Goal: Book appointment/travel/reservation

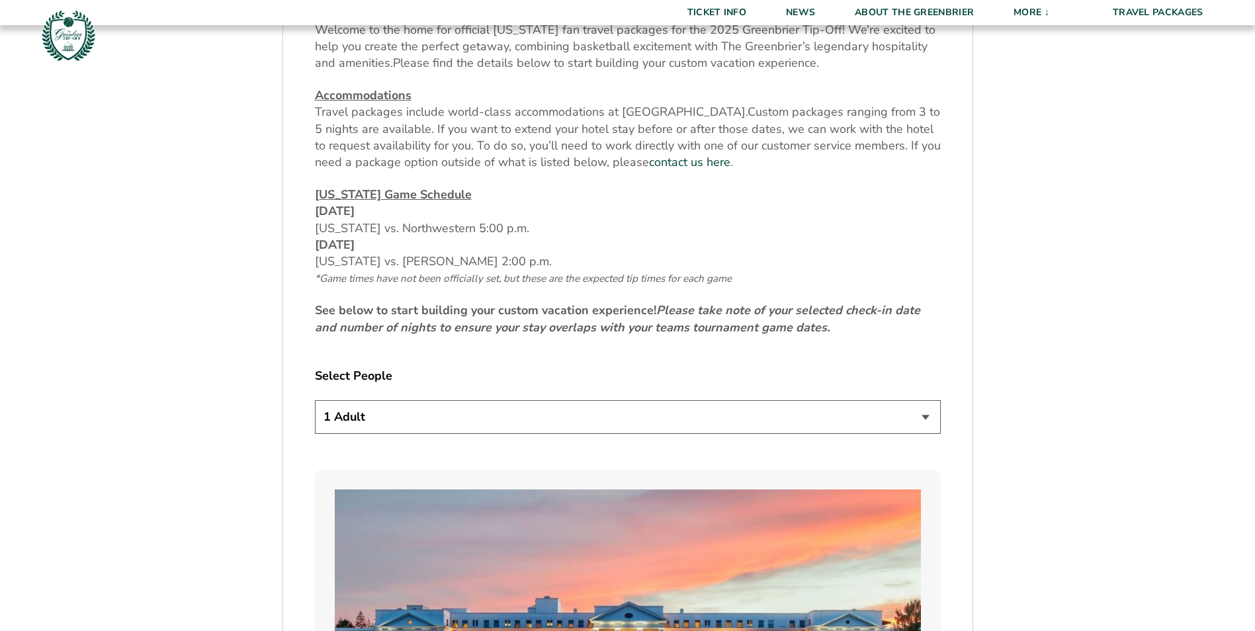
scroll to position [728, 0]
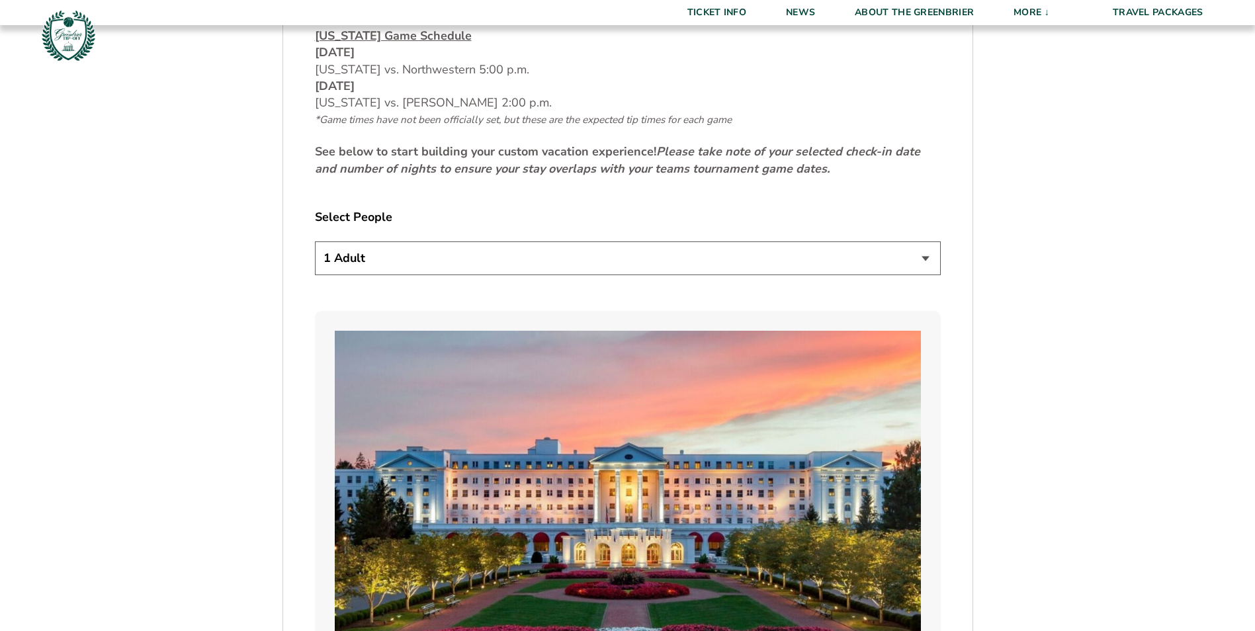
click at [929, 253] on select "1 Adult 2 Adults 3 Adults 4 Adults 2 Adults + 1 Child 2 Adults + 2 Children 2 A…" at bounding box center [628, 258] width 626 height 34
select select "2 Adults + 1 Child"
click at [315, 241] on select "1 Adult 2 Adults 3 Adults 4 Adults 2 Adults + 1 Child 2 Adults + 2 Children 2 A…" at bounding box center [628, 258] width 626 height 34
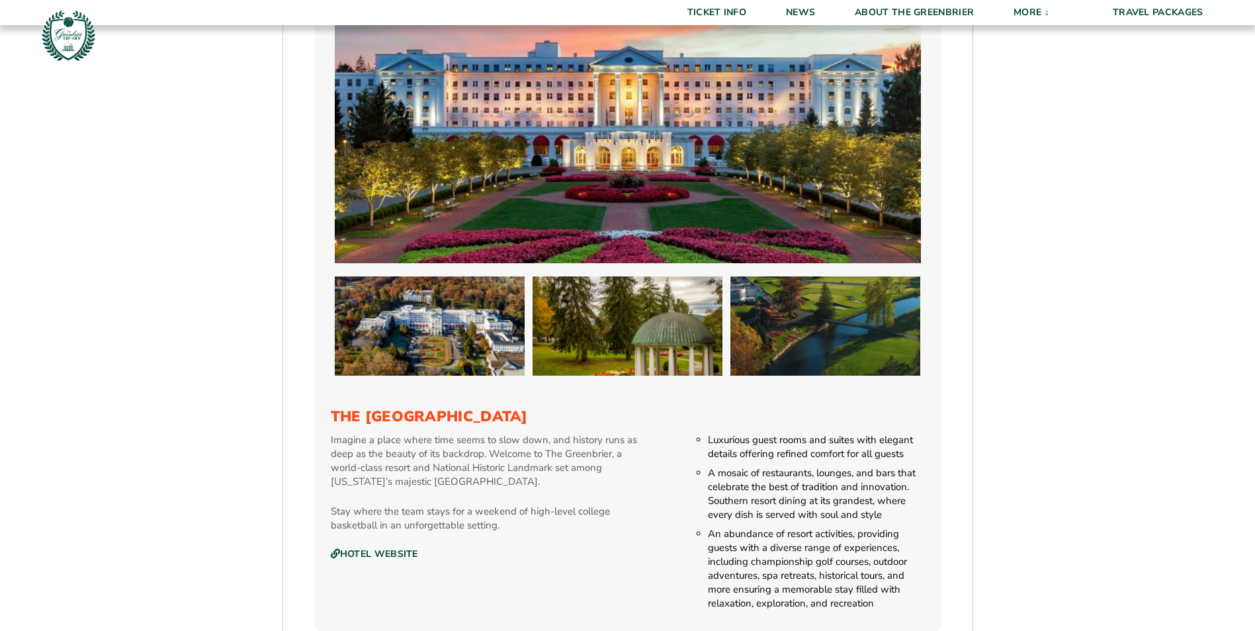
scroll to position [1588, 0]
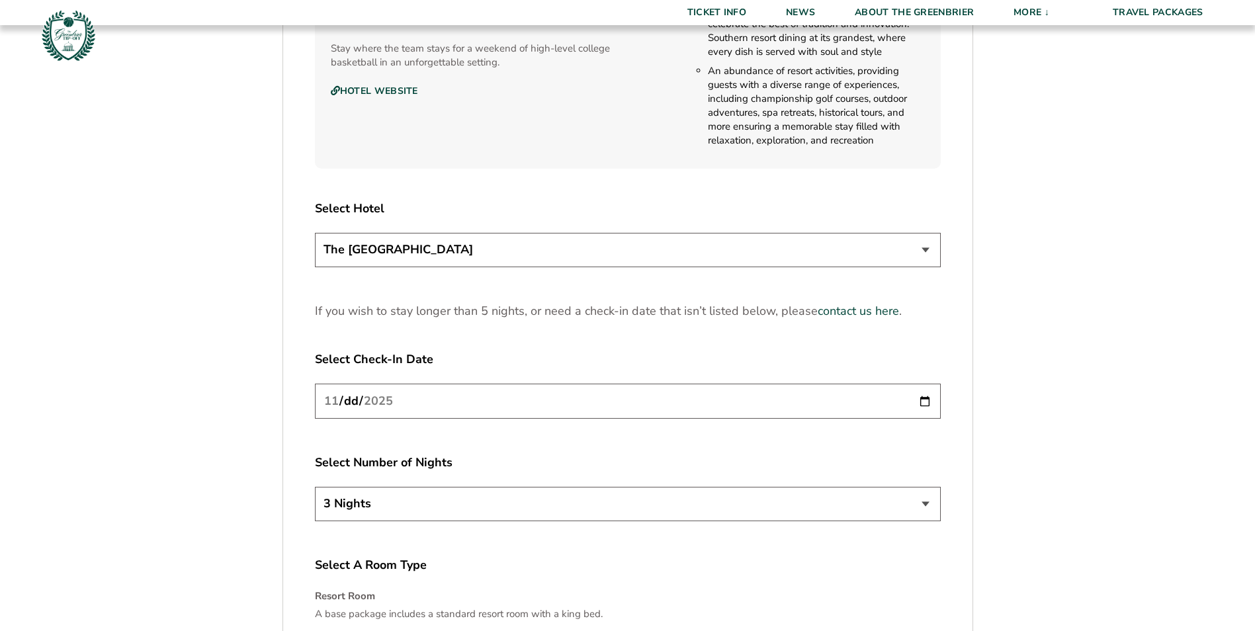
click at [920, 399] on input "[DATE]" at bounding box center [628, 401] width 626 height 35
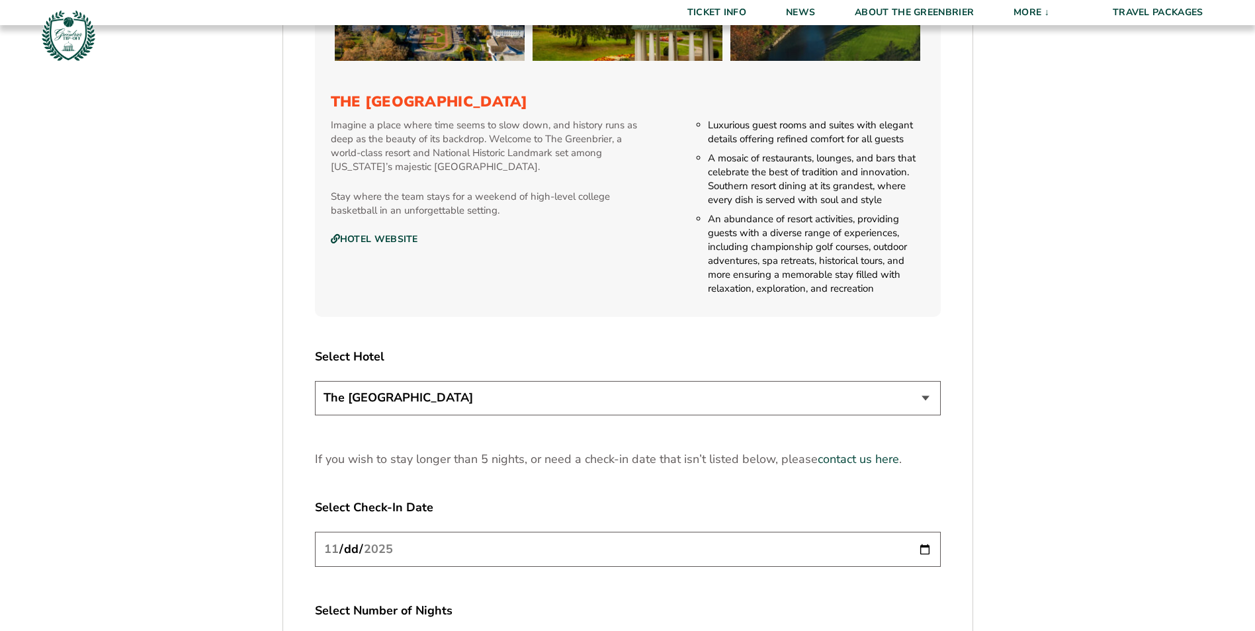
scroll to position [1786, 0]
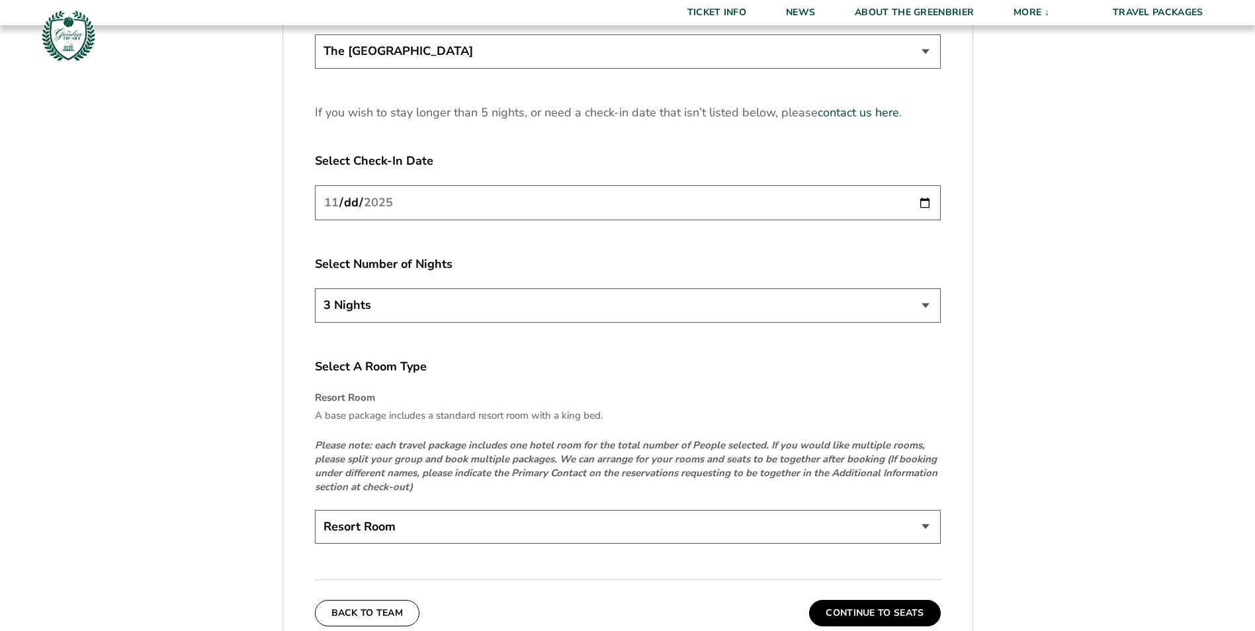
click at [920, 300] on select "3 Nights 4 Nights 5 Nights" at bounding box center [628, 305] width 626 height 34
click at [924, 202] on input "[DATE]" at bounding box center [628, 202] width 626 height 35
type input "[DATE]"
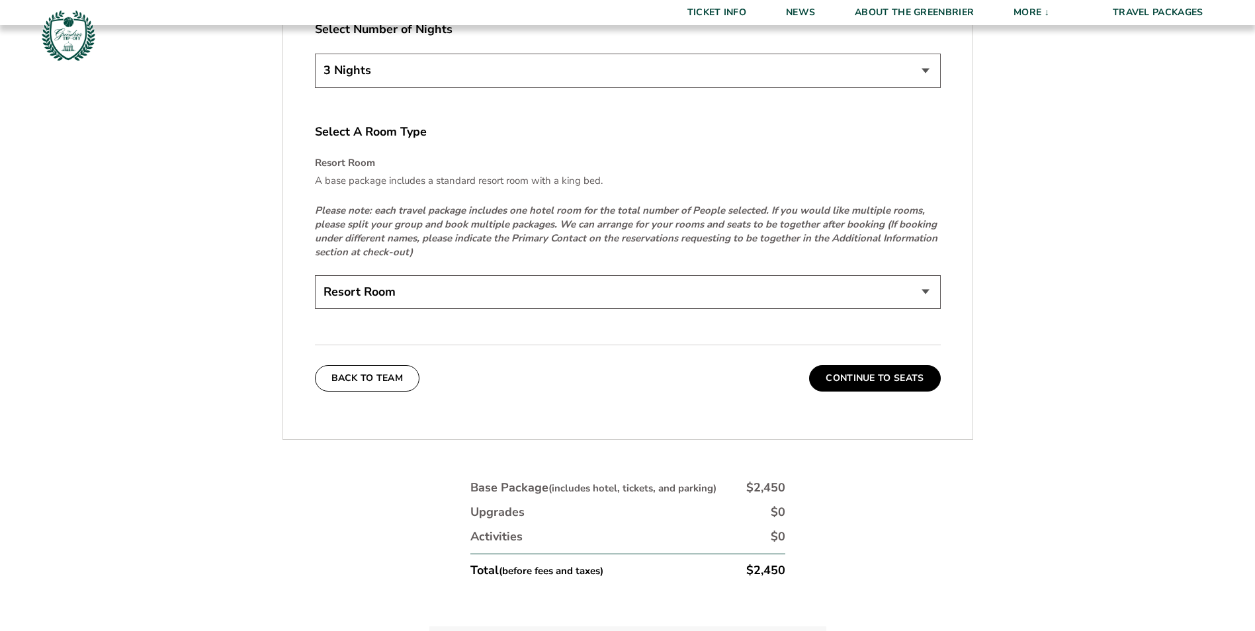
scroll to position [2051, 0]
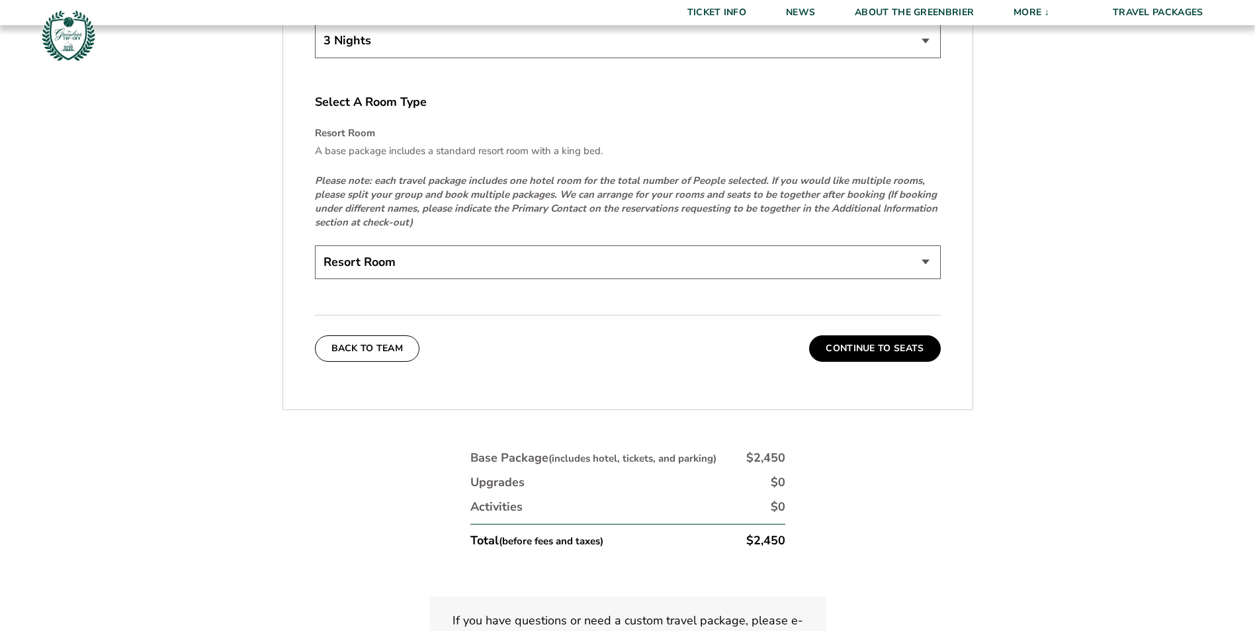
click at [930, 261] on select "Resort Room" at bounding box center [628, 262] width 626 height 34
click at [876, 348] on button "Continue To Seats" at bounding box center [874, 348] width 131 height 26
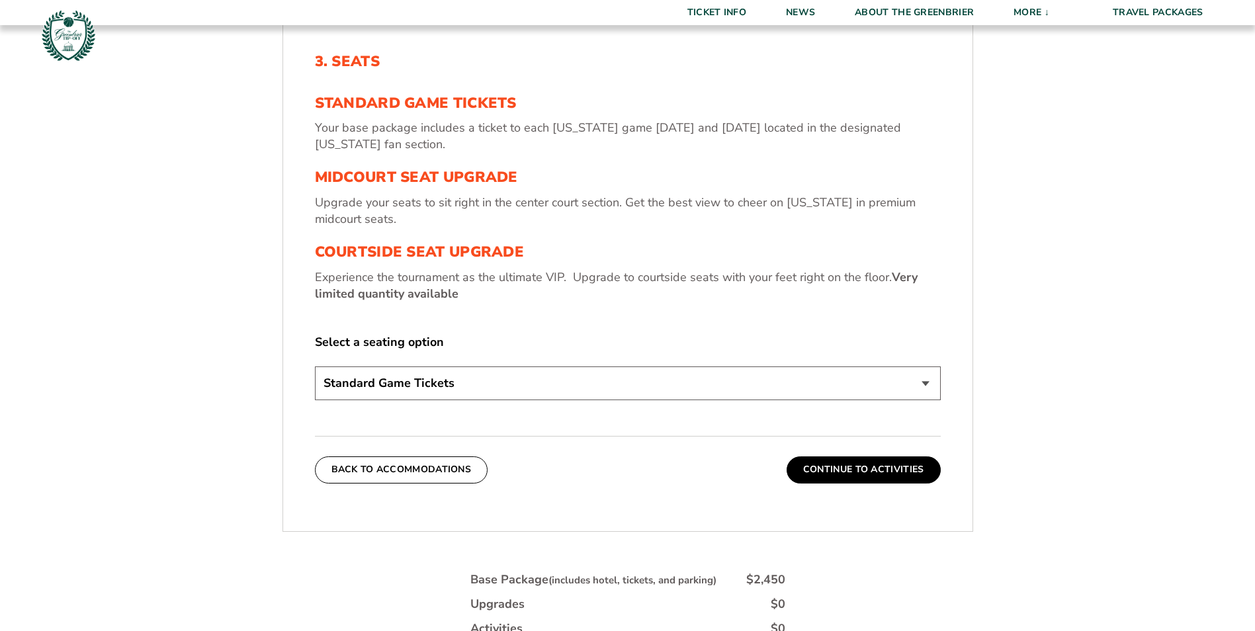
scroll to position [497, 0]
click at [924, 388] on select "Standard Game Tickets Midcourt Seat Upgrade (+$130 per person) Courtside Seat U…" at bounding box center [628, 383] width 626 height 34
click at [1043, 303] on form "[US_STATE] [US_STATE] Travel Package 1. Team 2. Accommodations 3. Seats 4. Acti…" at bounding box center [627, 174] width 1255 height 1343
click at [893, 468] on button "Continue To Activities" at bounding box center [864, 469] width 154 height 26
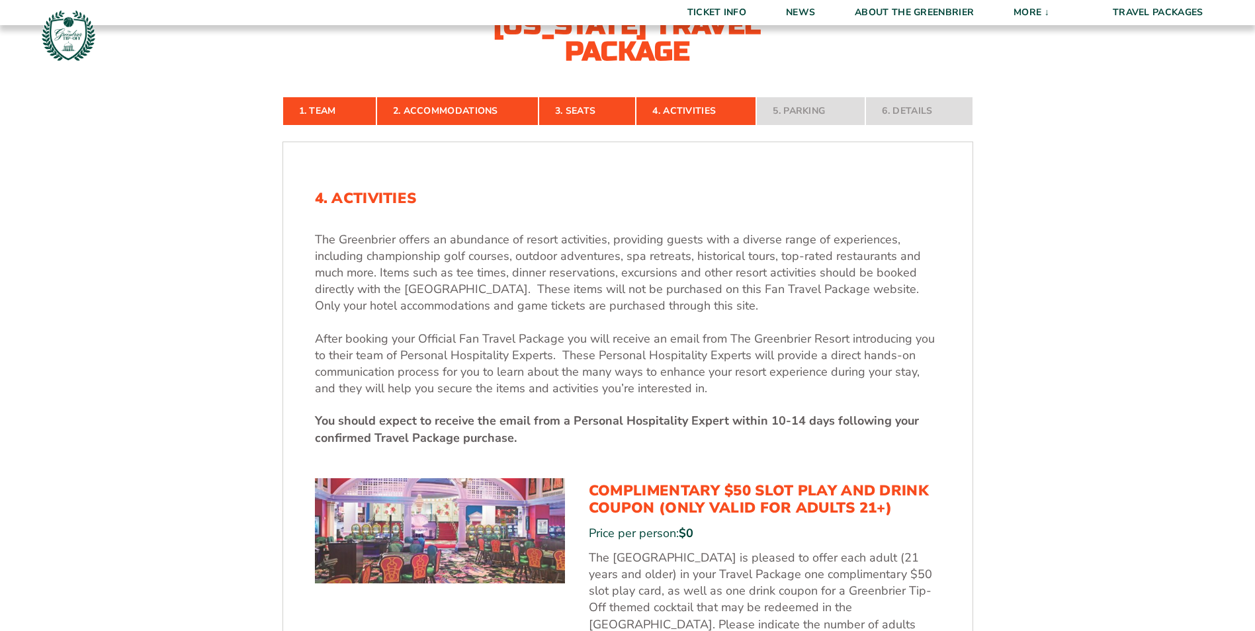
scroll to position [695, 0]
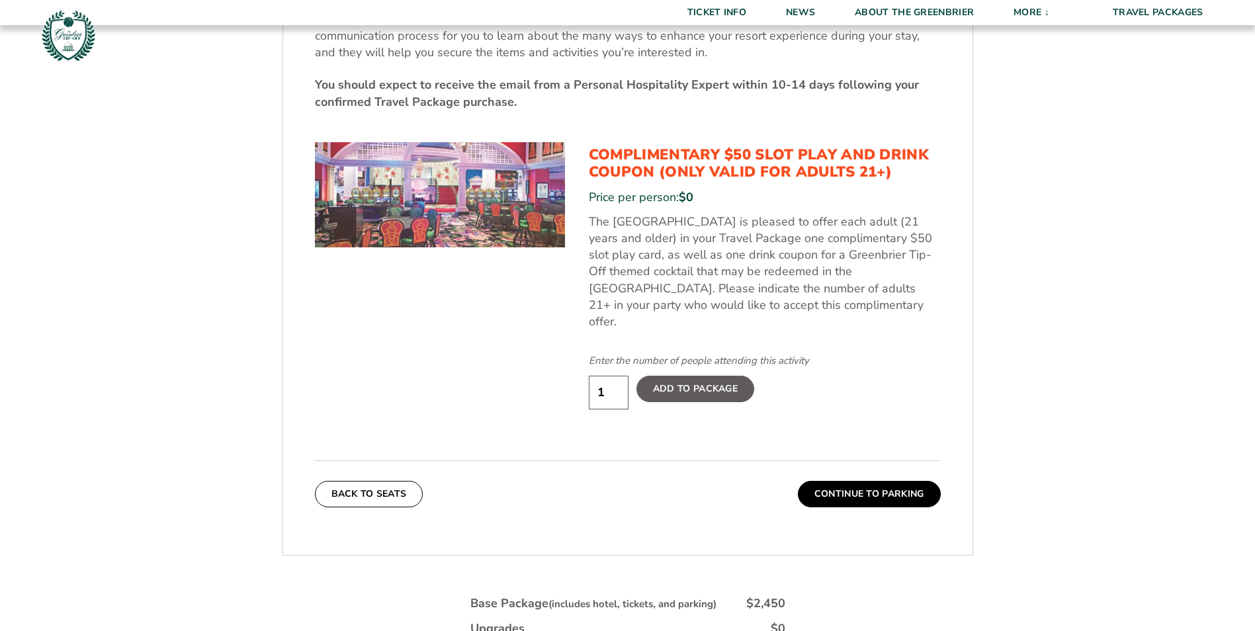
click at [873, 492] on div "4. Activities The Greenbrier offers an abundance of resort activities, providin…" at bounding box center [627, 180] width 689 height 717
click at [877, 481] on button "Continue To Parking" at bounding box center [869, 494] width 143 height 26
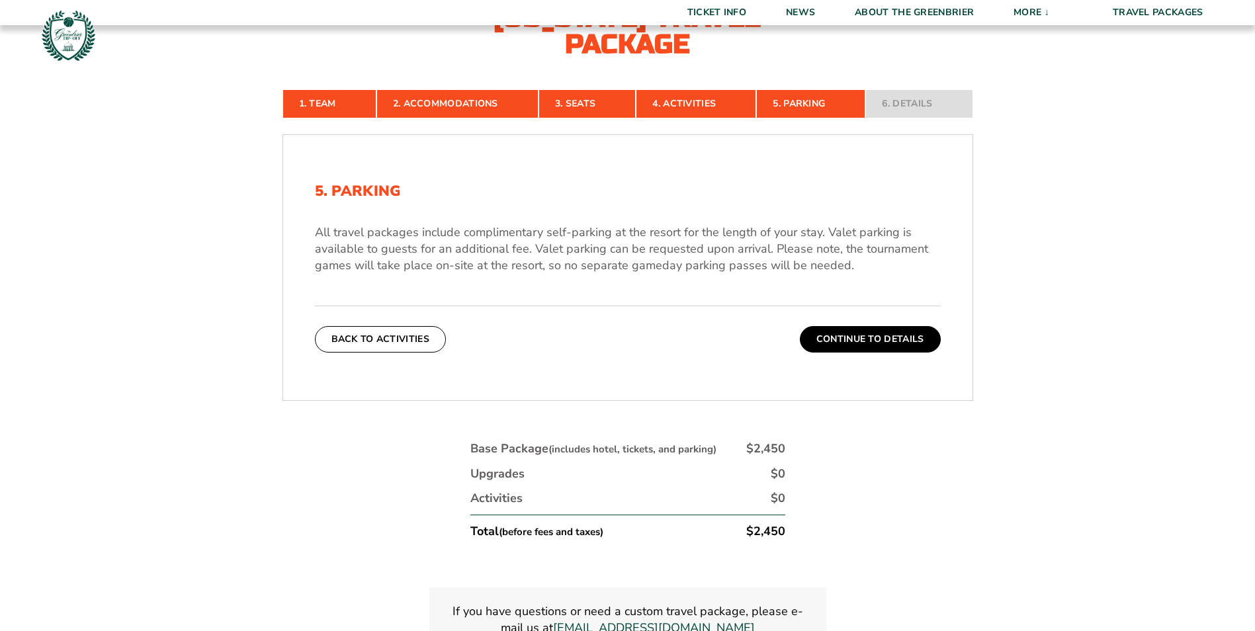
scroll to position [431, 0]
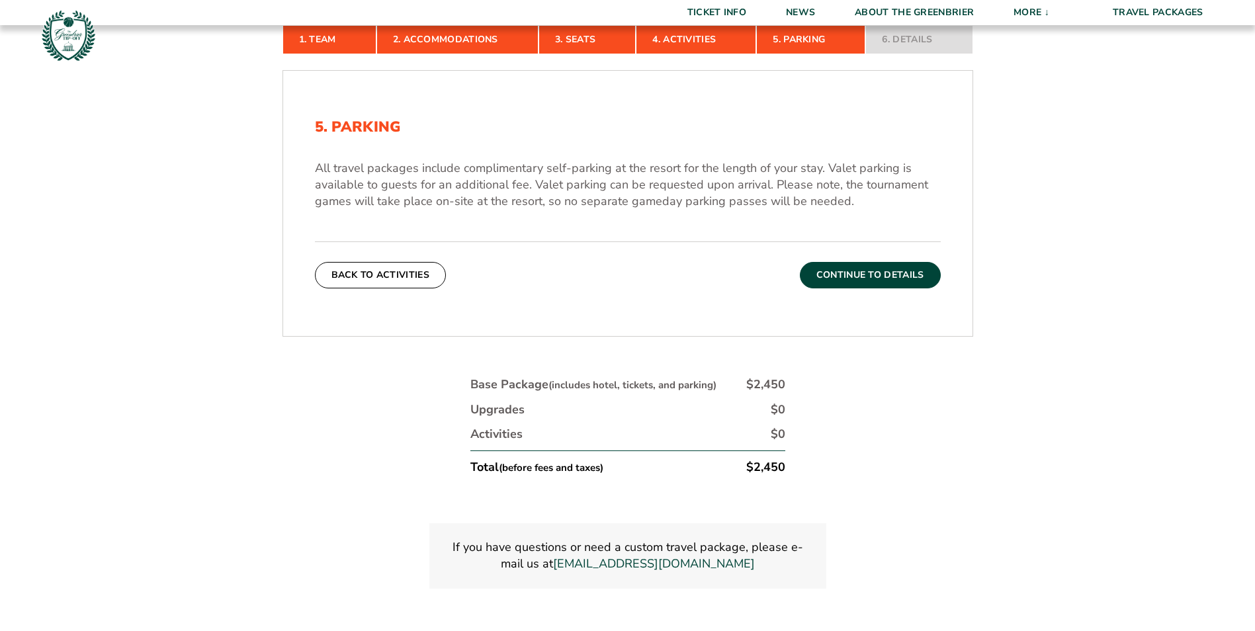
click at [904, 286] on button "Continue To Details" at bounding box center [870, 275] width 141 height 26
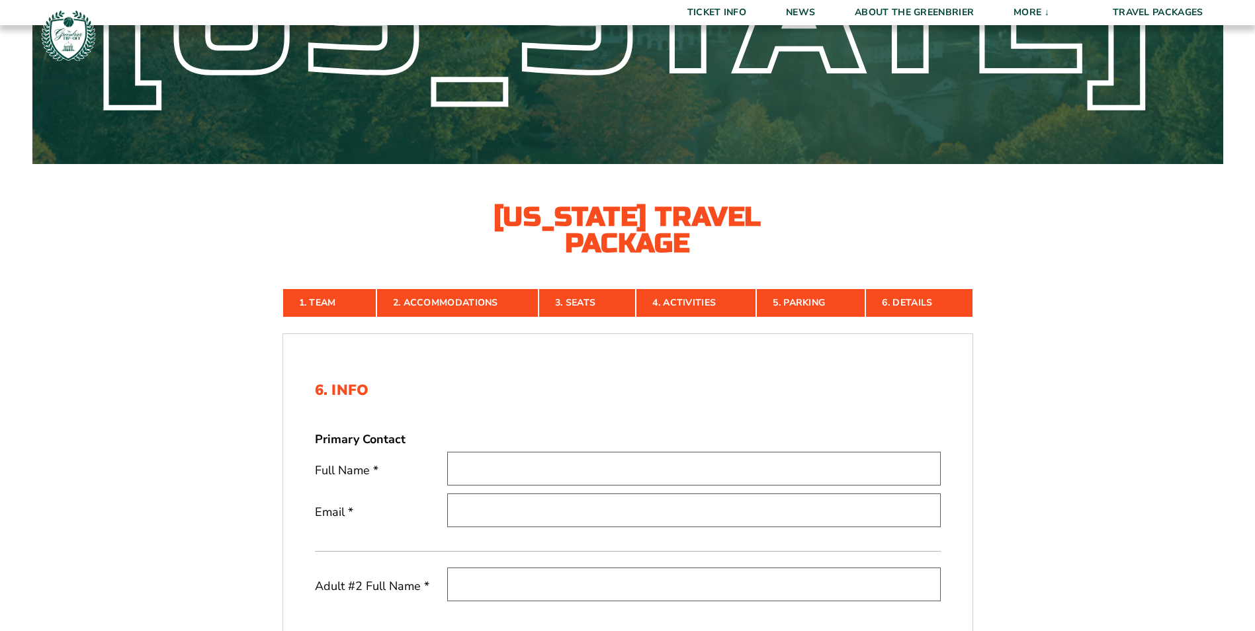
scroll to position [166, 0]
